Goal: Task Accomplishment & Management: Manage account settings

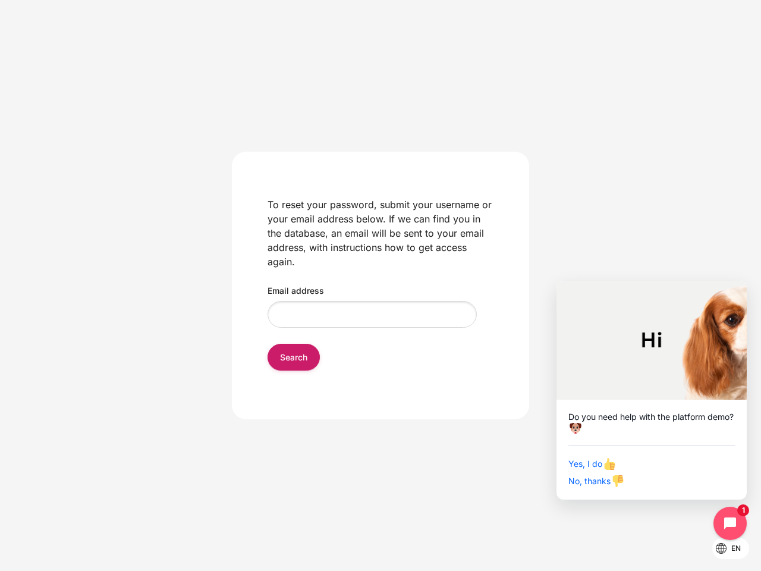
click at [380, 285] on div "Email address" at bounding box center [380, 290] width 226 height 14
click at [294, 357] on input "Search" at bounding box center [293, 357] width 52 height 27
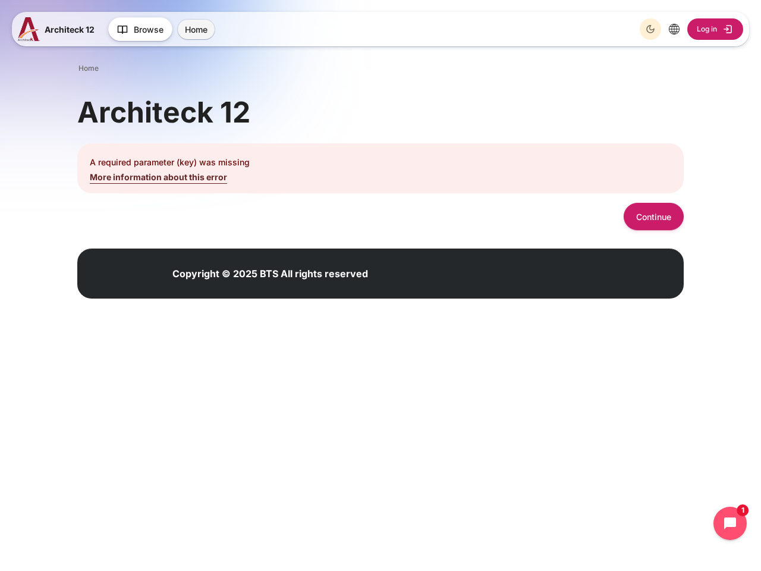
click at [380, 165] on p "A required parameter (key) was missing" at bounding box center [380, 162] width 581 height 12
click at [650, 29] on icon "Dark Mode" at bounding box center [651, 29] width 10 height 10
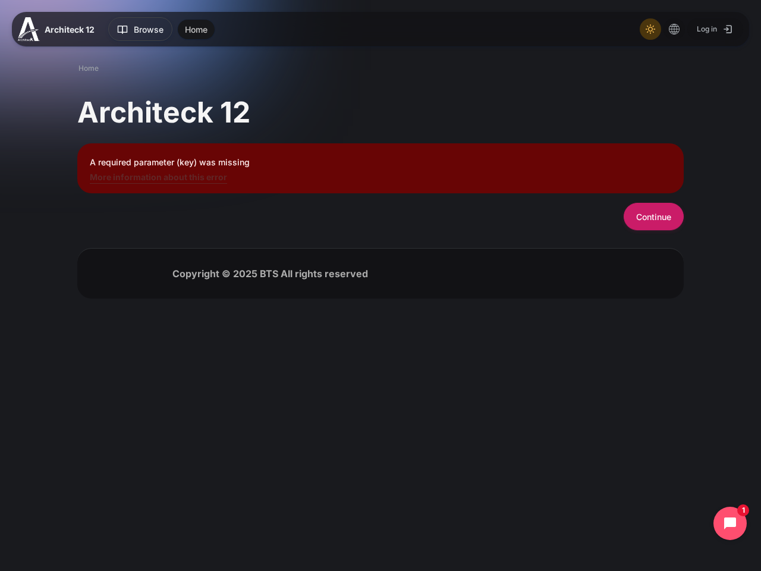
click at [653, 216] on button "Continue" at bounding box center [654, 216] width 60 height 27
